Goal: Check status: Check status

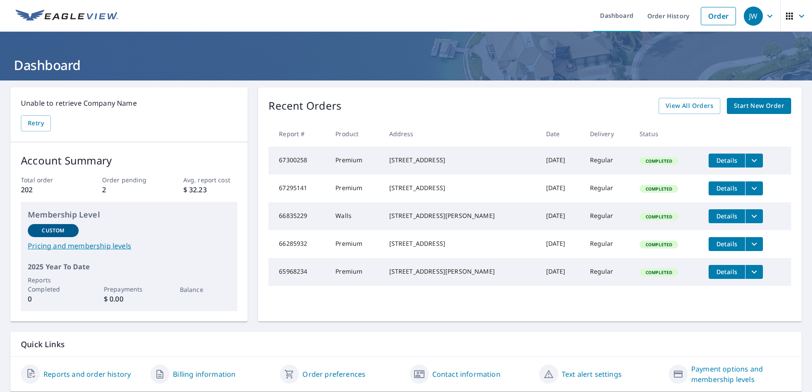
click at [753, 106] on span "Start New Order" at bounding box center [759, 105] width 50 height 11
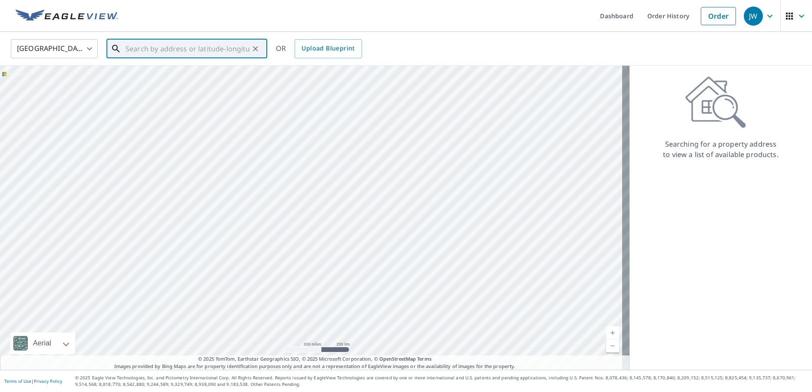
click at [171, 49] on input "text" at bounding box center [188, 49] width 124 height 24
paste input "[STREET_ADDRESS]"
click at [150, 73] on span "[STREET_ADDRESS]" at bounding box center [192, 74] width 136 height 10
type input "[STREET_ADDRESS]"
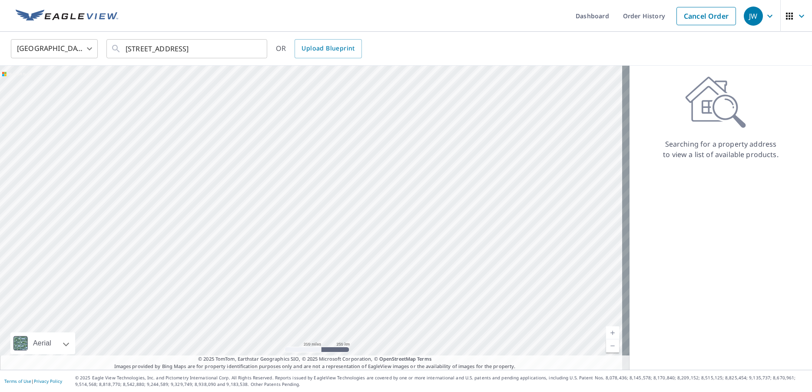
scroll to position [0, 4]
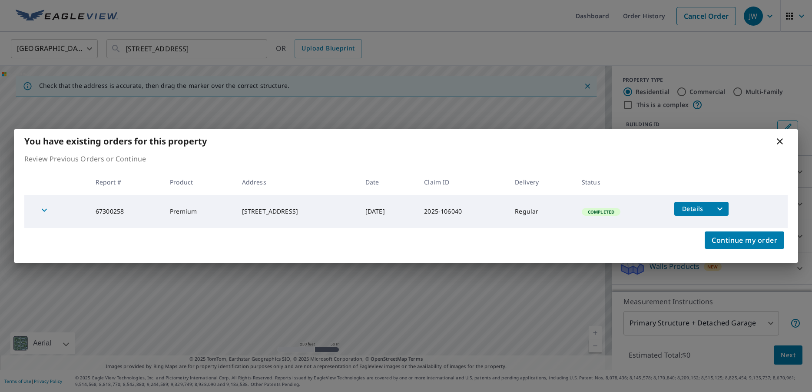
click at [781, 142] on icon at bounding box center [780, 141] width 6 height 6
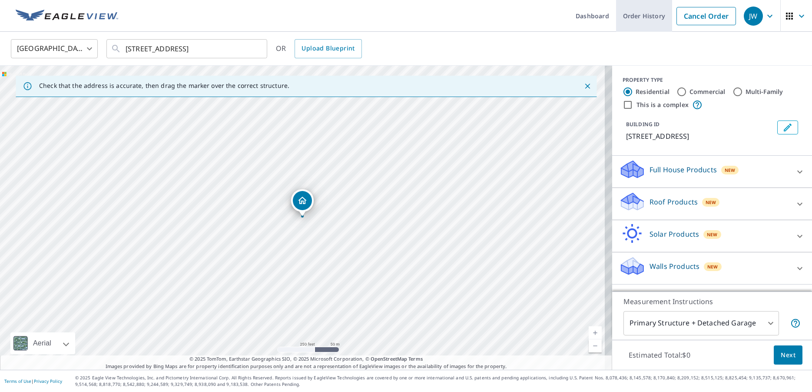
click at [631, 19] on link "Order History" at bounding box center [644, 16] width 56 height 32
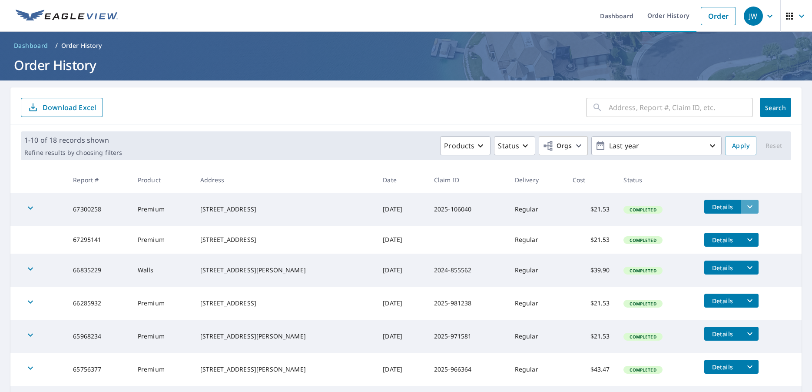
click at [745, 210] on icon "filesDropdownBtn-67300258" at bounding box center [750, 206] width 10 height 10
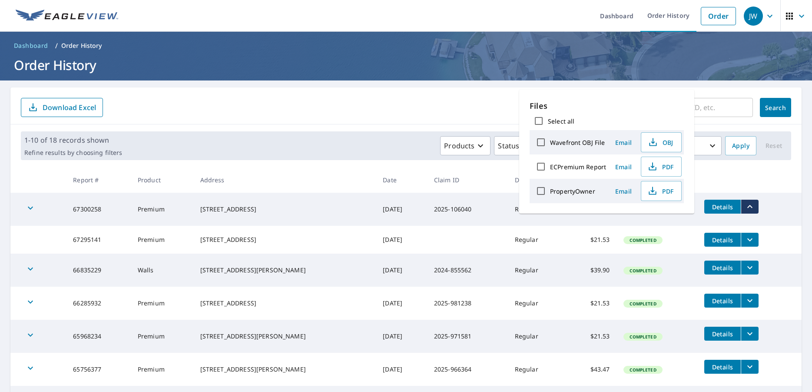
click at [715, 211] on button "Details" at bounding box center [723, 207] width 37 height 14
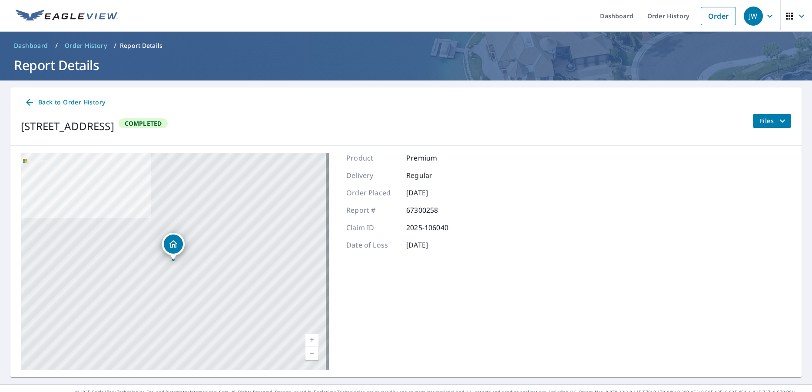
click at [768, 121] on span "Files" at bounding box center [774, 121] width 28 height 10
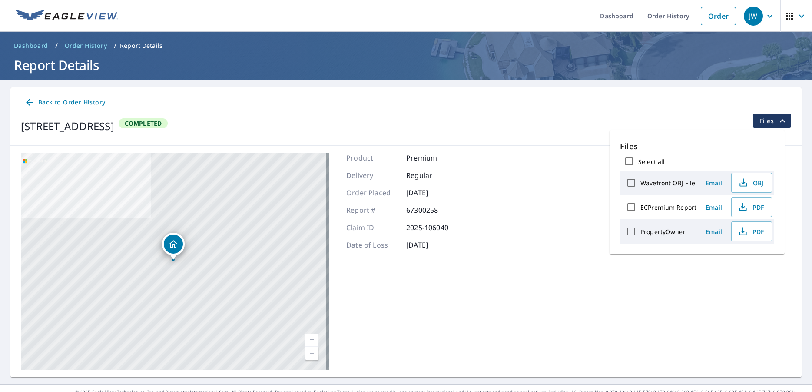
click at [515, 260] on div "[STREET_ADDRESS] Aerial Road A standard road map Aerial A detailed look from ab…" at bounding box center [406, 261] width 792 height 231
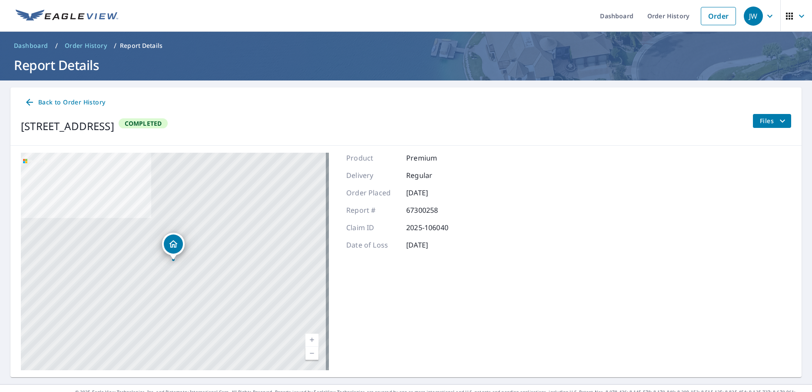
click at [57, 105] on span "Back to Order History" at bounding box center [64, 102] width 81 height 11
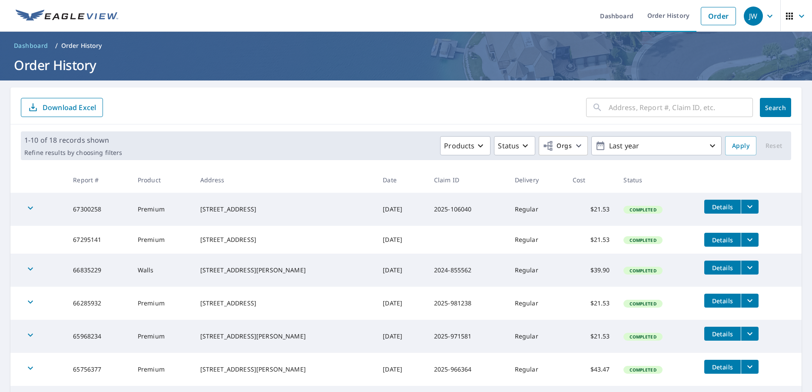
click at [746, 210] on icon "filesDropdownBtn-67300258" at bounding box center [750, 206] width 10 height 10
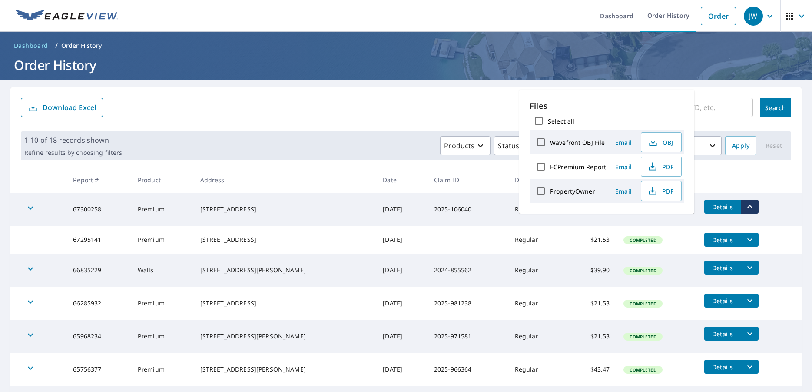
click at [746, 210] on icon "filesDropdownBtn-67300258" at bounding box center [750, 206] width 10 height 10
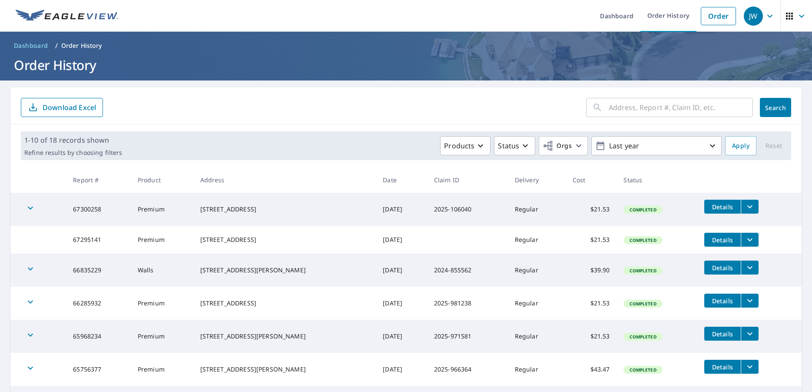
click at [745, 207] on icon "filesDropdownBtn-67300258" at bounding box center [750, 206] width 10 height 10
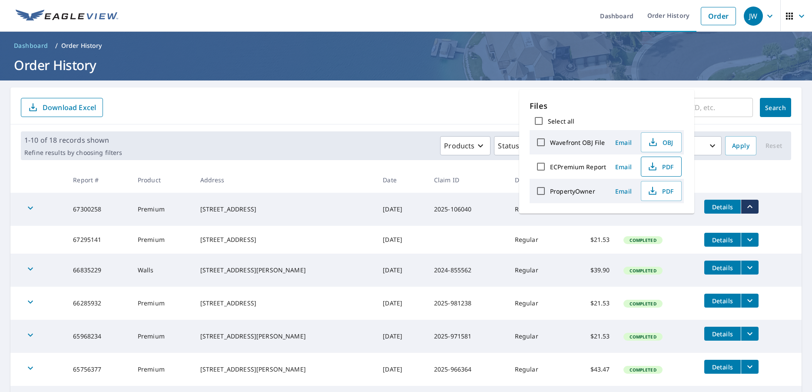
click at [670, 162] on span "PDF" at bounding box center [661, 166] width 28 height 10
